Goal: Navigation & Orientation: Find specific page/section

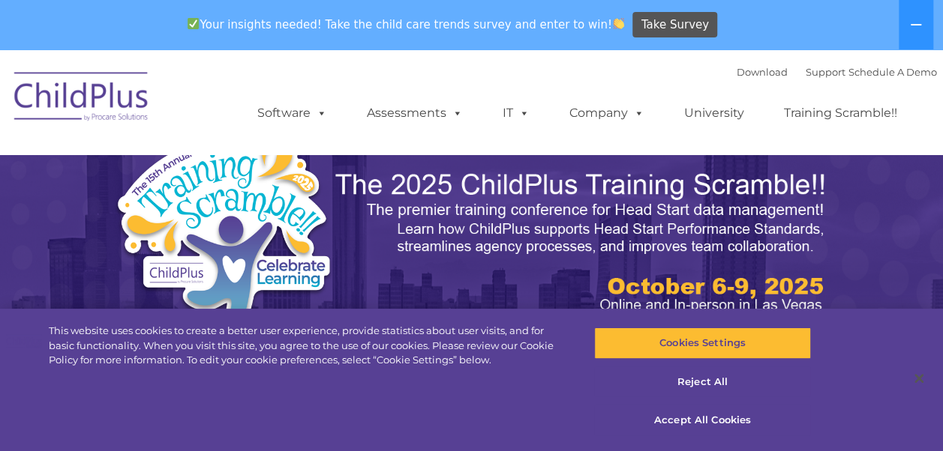
select select "MEDIUM"
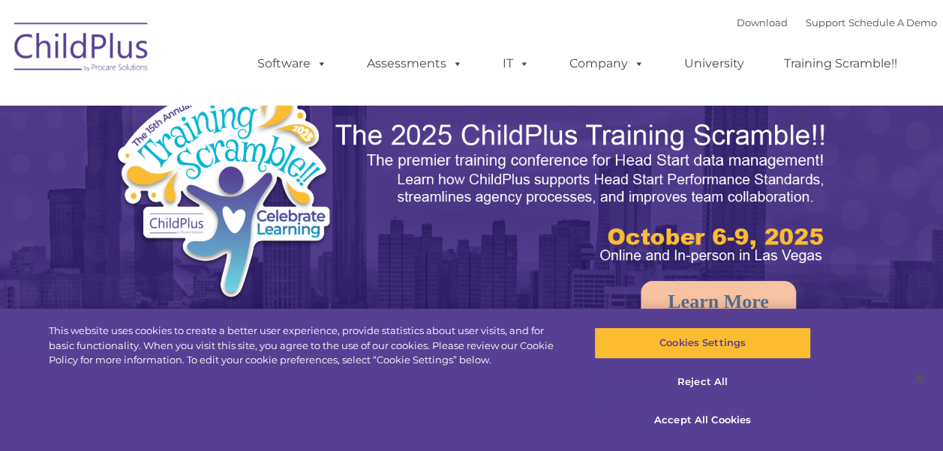
select select "MEDIUM"
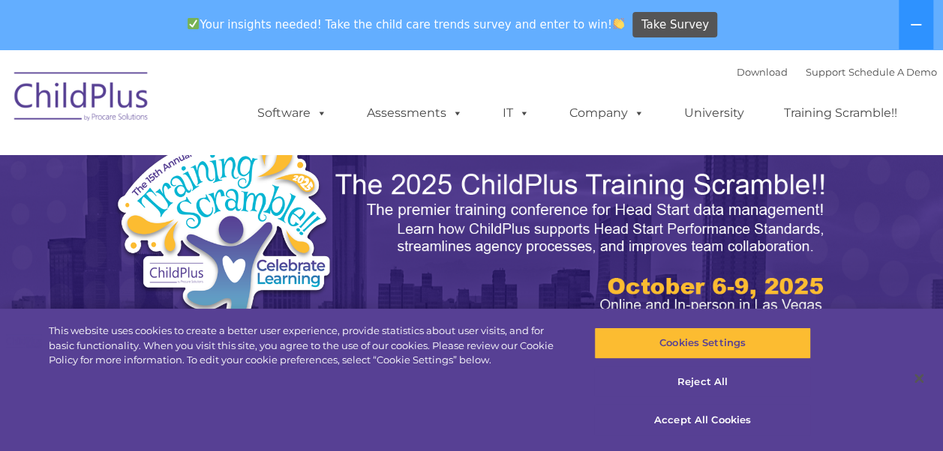
click at [484, 72] on div "Download Support | Schedule A Demo  MENU MENU Software ChildPlus: The original…" at bounding box center [581, 102] width 709 height 82
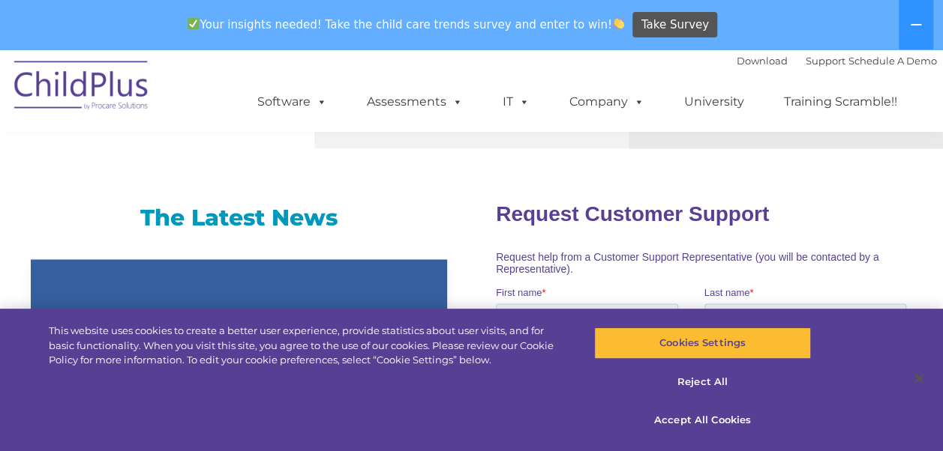
scroll to position [971, 0]
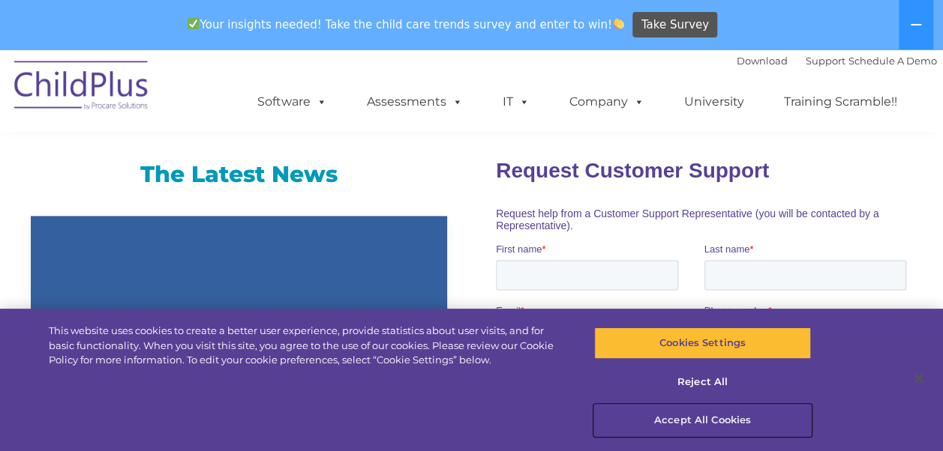
click at [703, 415] on button "Accept All Cookies" at bounding box center [702, 420] width 217 height 31
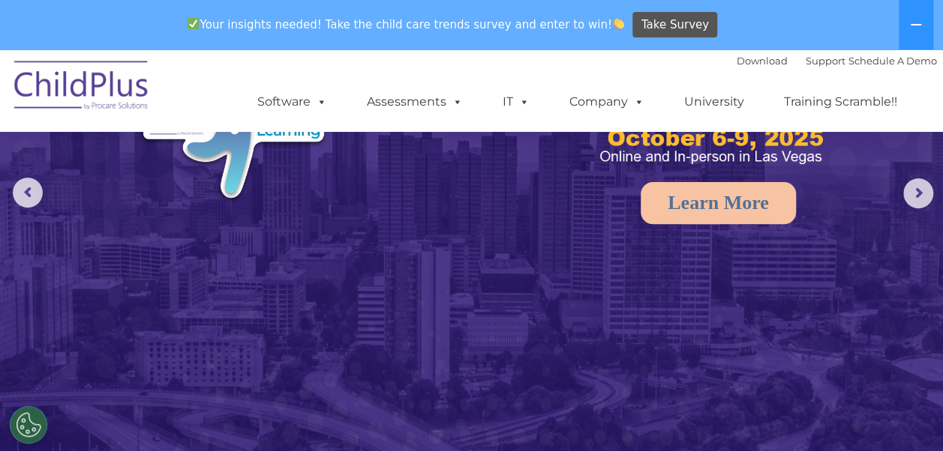
scroll to position [0, 0]
